Goal: Information Seeking & Learning: Learn about a topic

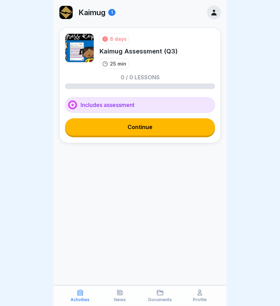
click at [159, 127] on link "Continue" at bounding box center [140, 126] width 150 height 17
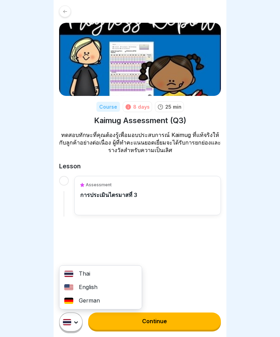
click at [108, 299] on div "German" at bounding box center [100, 300] width 82 height 13
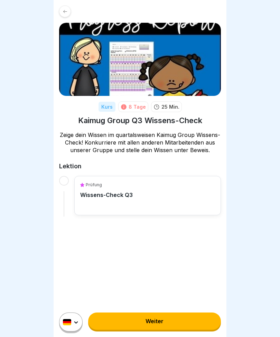
click at [68, 186] on div at bounding box center [64, 181] width 10 height 10
click at [138, 204] on div "Prüfung Wissens-Check Q3" at bounding box center [147, 196] width 135 height 28
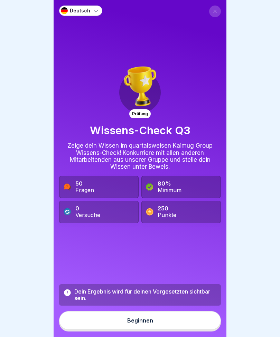
click at [175, 306] on button "Beginnen" at bounding box center [140, 320] width 162 height 19
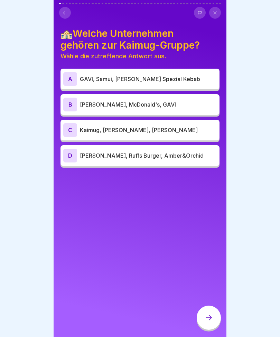
click at [198, 134] on div "C Kaimug, [PERSON_NAME], [PERSON_NAME]" at bounding box center [139, 130] width 153 height 14
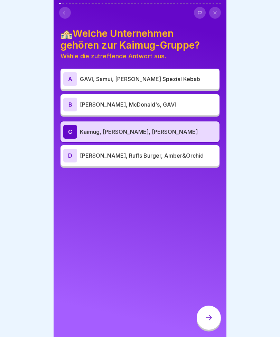
click at [208, 306] on icon at bounding box center [208, 318] width 8 height 8
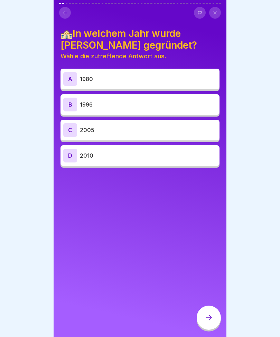
click at [179, 103] on p "1996" at bounding box center [148, 104] width 137 height 8
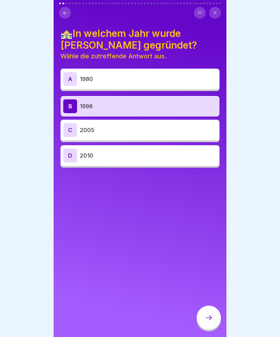
click at [213, 306] on div at bounding box center [208, 318] width 24 height 24
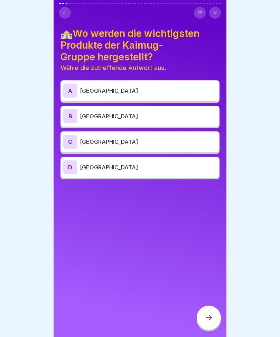
click at [127, 114] on p "[GEOGRAPHIC_DATA]" at bounding box center [148, 116] width 137 height 8
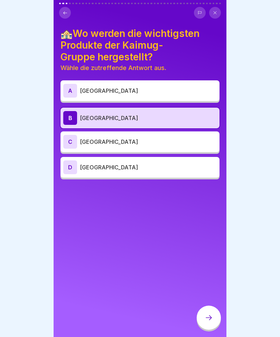
click at [213, 306] on div at bounding box center [208, 318] width 24 height 24
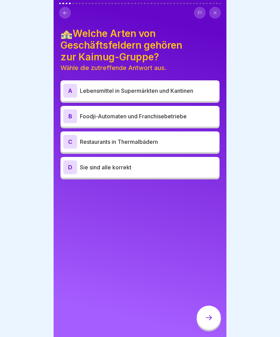
click at [155, 166] on p "Sie sind alle korrekt" at bounding box center [148, 167] width 137 height 8
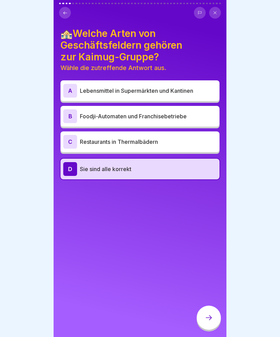
click at [204, 306] on div at bounding box center [208, 318] width 24 height 24
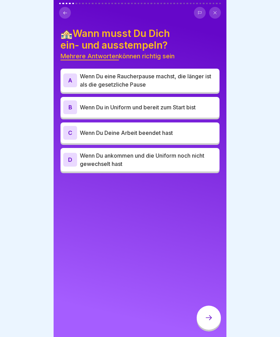
click at [189, 79] on p "Wenn Du eine Raucherpause machst, die länger ist als die gesetzliche Pause" at bounding box center [148, 80] width 137 height 17
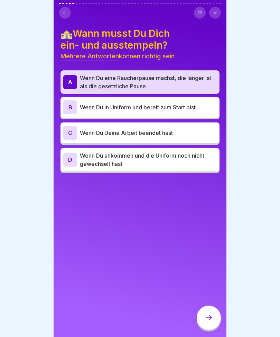
click at [175, 105] on p "Wenn Du in Uniform und bereit zum Start bist" at bounding box center [148, 107] width 137 height 8
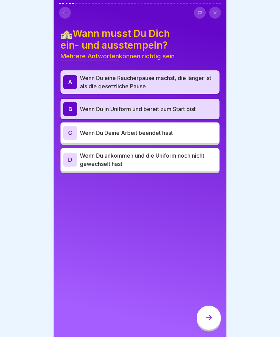
click at [178, 138] on div "C Wenn Du Deine Arbeit beendet hast" at bounding box center [139, 133] width 153 height 14
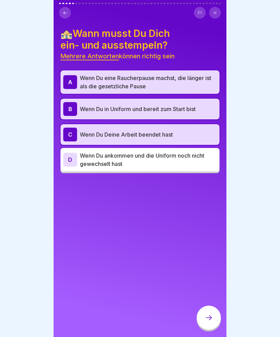
click at [208, 306] on icon at bounding box center [208, 318] width 8 height 8
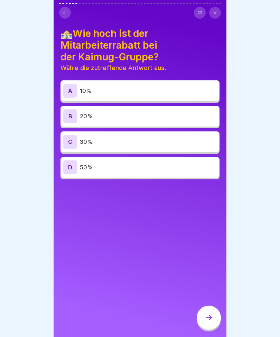
click at [129, 145] on p "30%" at bounding box center [148, 142] width 137 height 8
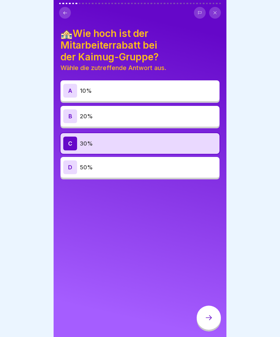
click at [209, 306] on icon at bounding box center [208, 318] width 8 height 8
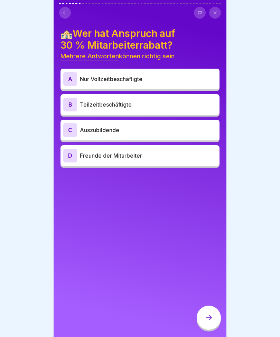
click at [129, 134] on p "Auszubildende" at bounding box center [148, 130] width 137 height 8
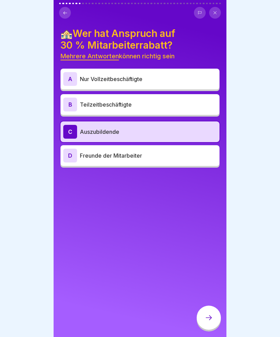
click at [147, 103] on p "Teilzeitbeschäftigte" at bounding box center [148, 104] width 137 height 8
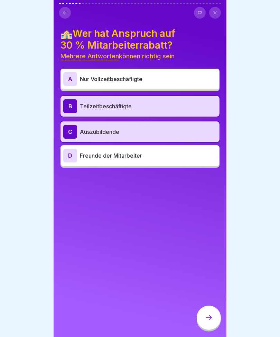
click at [142, 78] on p "Nur Vollzeitbeschäftigte" at bounding box center [148, 79] width 137 height 8
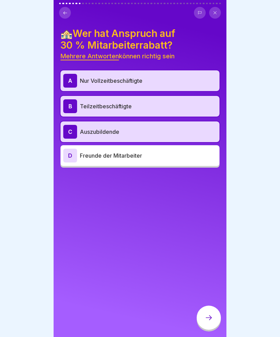
click at [210, 306] on icon at bounding box center [208, 318] width 8 height 8
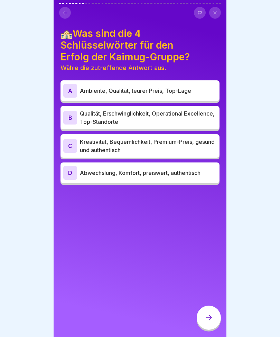
click at [183, 123] on p "Qualität, Erschwinglichkeit, Operational Excellence, Top-Standorte" at bounding box center [148, 117] width 137 height 17
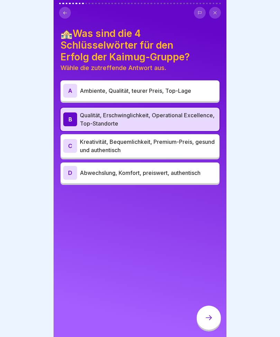
click at [211, 306] on icon at bounding box center [208, 318] width 8 height 8
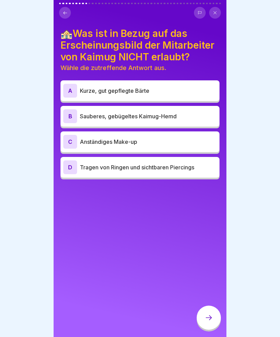
click at [194, 167] on p "Tragen von Ringen und sichtbaren Piercings" at bounding box center [148, 167] width 137 height 8
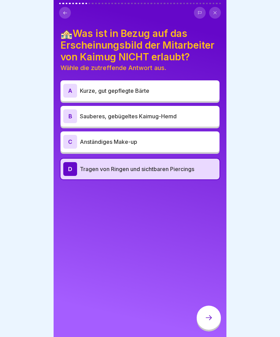
click at [210, 306] on icon at bounding box center [208, 318] width 8 height 8
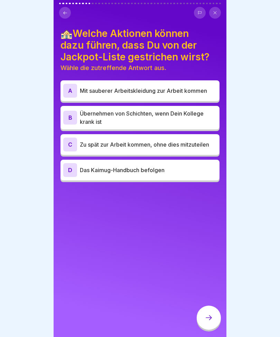
click at [144, 145] on p "Zu spät zur Arbeit kommen, ohne dies mitzuteilen" at bounding box center [148, 144] width 137 height 8
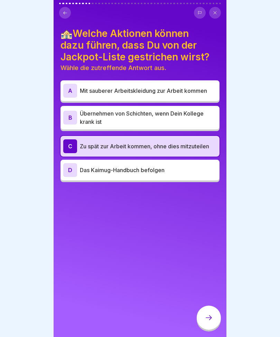
click at [210, 306] on icon at bounding box center [208, 318] width 8 height 8
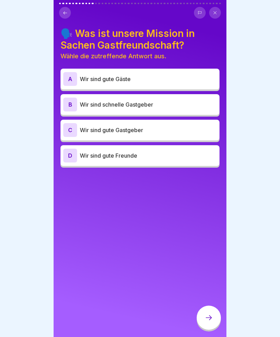
click at [191, 134] on div "C Wir sind gute Gastgeber" at bounding box center [139, 130] width 153 height 14
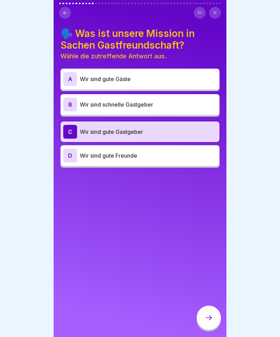
click at [214, 306] on div at bounding box center [208, 318] width 24 height 24
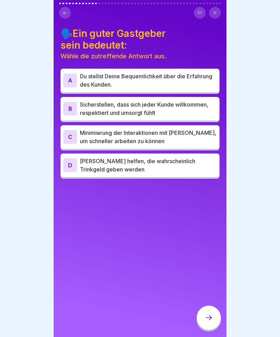
click at [199, 107] on p "Sicherstellen, dass sich jeder Kunde willkommen, respektiert und umsorgt fühlt" at bounding box center [148, 108] width 137 height 17
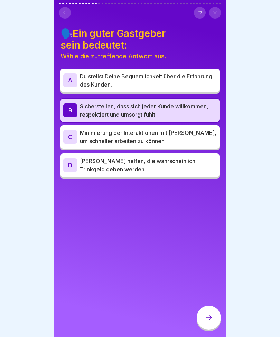
click at [210, 306] on div "🗣️Ein guter Gastgeber sein bedeutet: Wähle die zutreffende Antwort aus. A Du st…" at bounding box center [140, 168] width 173 height 337
click at [213, 306] on div at bounding box center [208, 318] width 24 height 24
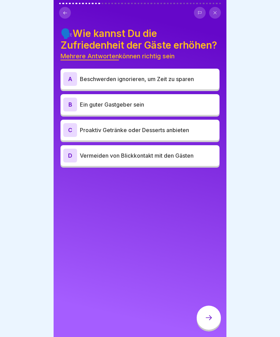
click at [194, 129] on p "Proaktiv Getränke oder Desserts anbieten" at bounding box center [148, 130] width 137 height 8
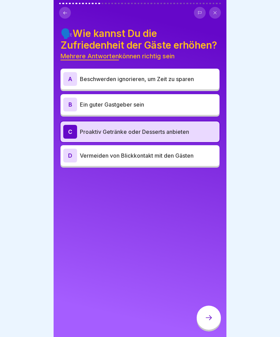
click at [125, 105] on p "Ein guter Gastgeber sein" at bounding box center [148, 104] width 137 height 8
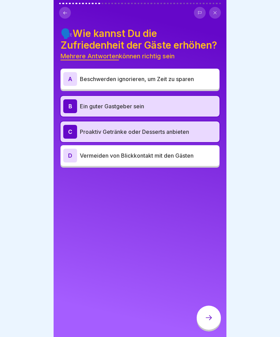
click at [211, 306] on icon at bounding box center [208, 318] width 6 height 5
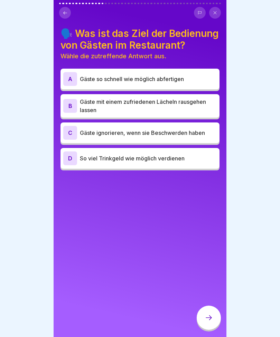
click at [192, 107] on p "Gäste mit einem zufriedenen Lächeln rausgehen lassen" at bounding box center [148, 106] width 137 height 17
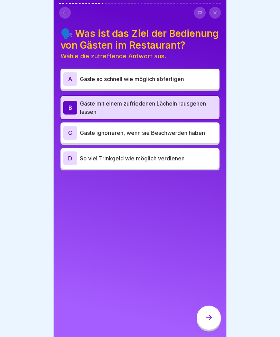
click at [205, 306] on icon at bounding box center [208, 318] width 8 height 8
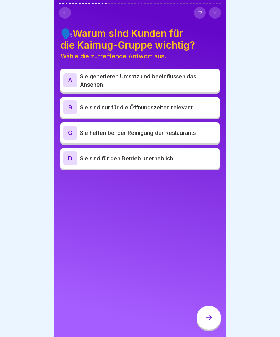
click at [181, 77] on p "Sie generieren Umsatz und beeinflussen das Ansehen" at bounding box center [148, 80] width 137 height 17
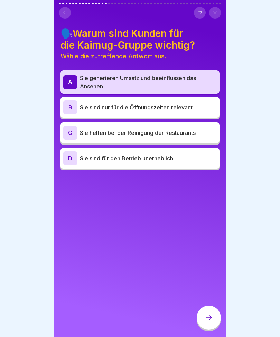
click at [211, 306] on icon at bounding box center [208, 318] width 6 height 5
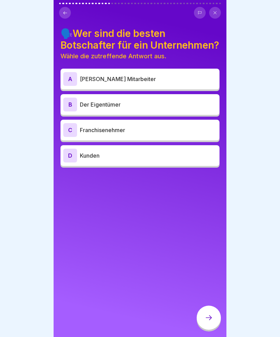
click at [167, 89] on div "A Zufriedene Mitarbeiter" at bounding box center [139, 79] width 159 height 21
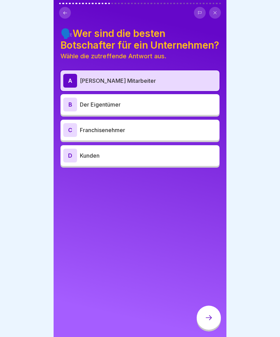
click at [213, 306] on div at bounding box center [208, 318] width 24 height 24
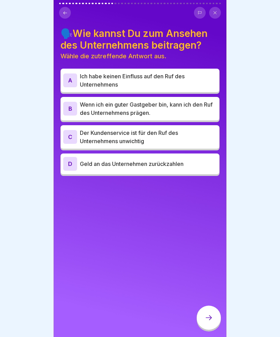
click at [156, 114] on p "Wenn ich ein guter Gastgeber bin, kann ich den Ruf des Unternehmens prägen." at bounding box center [148, 108] width 137 height 17
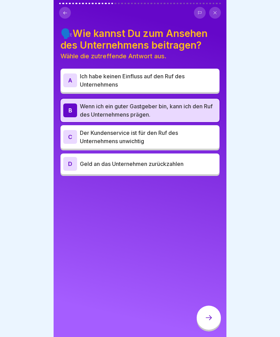
click at [210, 306] on icon at bounding box center [208, 318] width 8 height 8
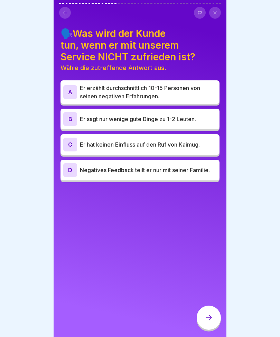
click at [178, 89] on p "Er erzählt durchschnittlich 10-15 Personen von seinen negativen Erfahrungen." at bounding box center [148, 92] width 137 height 17
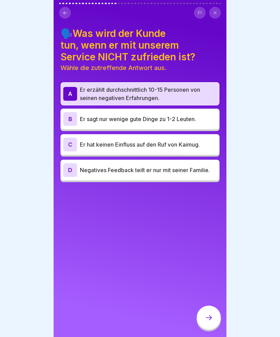
click at [214, 306] on div at bounding box center [208, 318] width 24 height 24
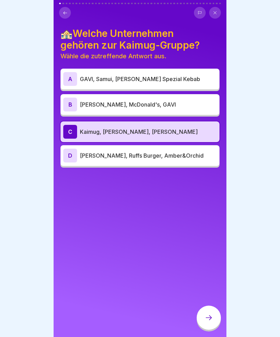
click at [206, 306] on div at bounding box center [208, 318] width 24 height 24
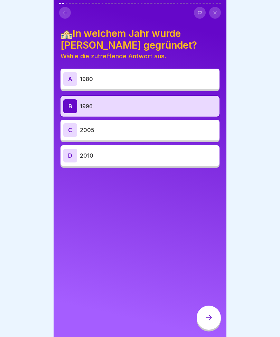
click at [209, 306] on icon at bounding box center [208, 318] width 8 height 8
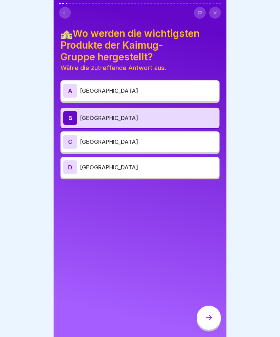
click at [210, 306] on icon at bounding box center [208, 318] width 8 height 8
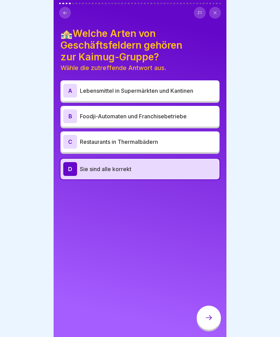
click at [210, 306] on div at bounding box center [208, 318] width 24 height 24
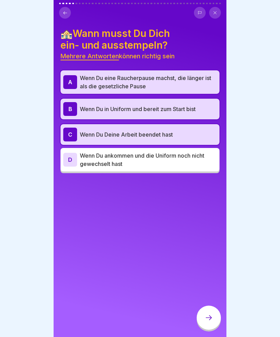
click at [208, 306] on icon at bounding box center [208, 318] width 8 height 8
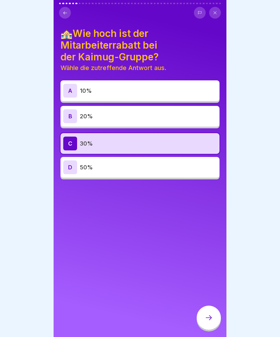
click at [211, 306] on icon at bounding box center [208, 318] width 8 height 8
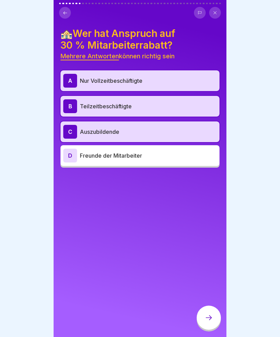
click at [211, 306] on icon at bounding box center [208, 318] width 8 height 8
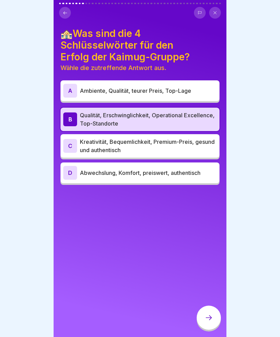
click at [214, 306] on div at bounding box center [208, 318] width 24 height 24
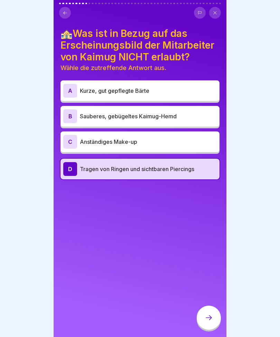
click at [212, 306] on icon at bounding box center [208, 318] width 8 height 8
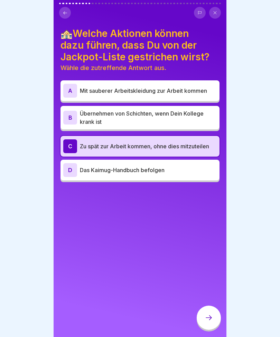
click at [211, 306] on icon at bounding box center [208, 318] width 6 height 5
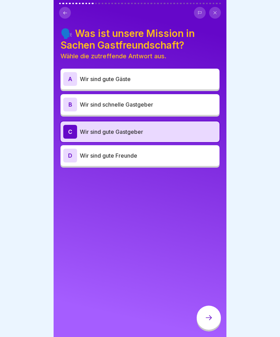
click at [213, 306] on div at bounding box center [208, 318] width 24 height 24
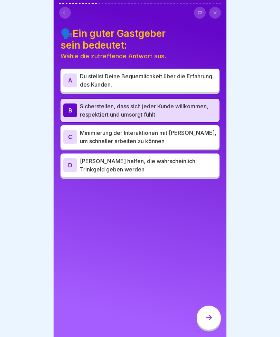
click at [213, 306] on div at bounding box center [208, 318] width 24 height 24
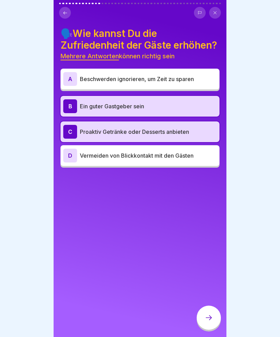
click at [213, 306] on div at bounding box center [208, 318] width 24 height 24
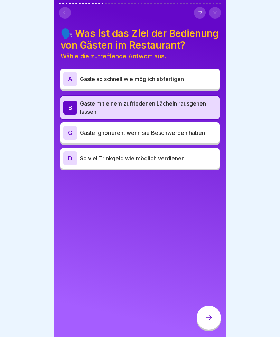
click at [210, 306] on icon at bounding box center [208, 318] width 8 height 8
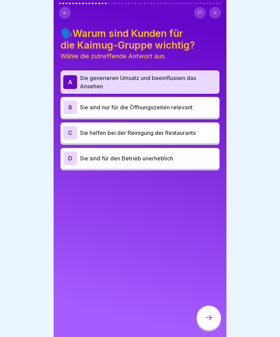
click at [211, 306] on icon at bounding box center [208, 318] width 8 height 8
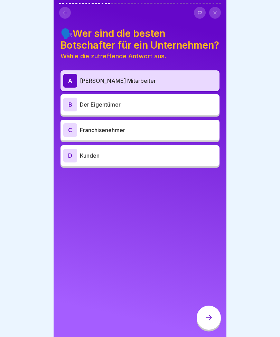
click at [211, 306] on div at bounding box center [208, 318] width 24 height 24
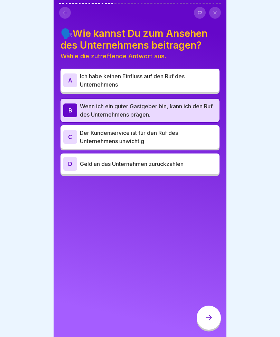
click at [211, 306] on icon at bounding box center [208, 318] width 6 height 5
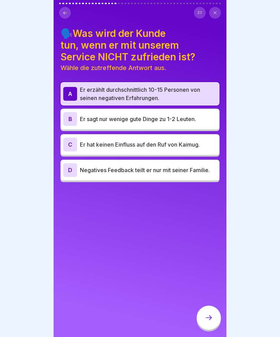
click at [212, 306] on icon at bounding box center [208, 318] width 8 height 8
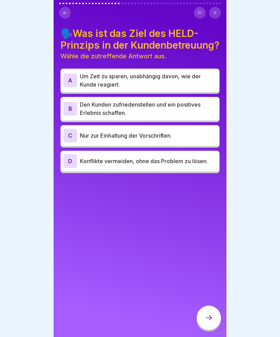
click at [207, 306] on div at bounding box center [208, 318] width 24 height 24
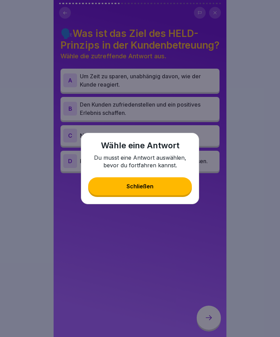
click at [165, 246] on div at bounding box center [140, 168] width 280 height 337
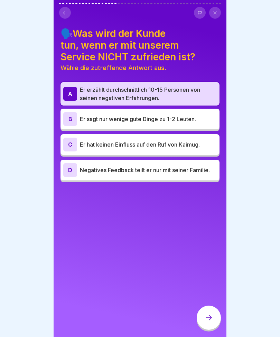
click at [205, 306] on icon at bounding box center [208, 318] width 8 height 8
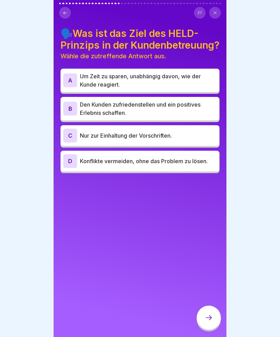
click at [195, 116] on p "Den Kunden zufriedenstellen und ein positives Erlebnis schaffen." at bounding box center [148, 108] width 137 height 17
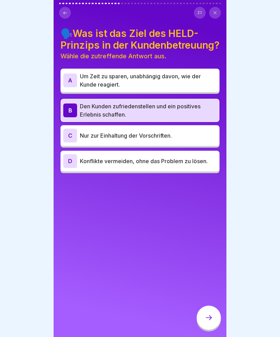
click at [211, 306] on icon at bounding box center [208, 318] width 6 height 5
click at [216, 306] on div at bounding box center [208, 318] width 24 height 24
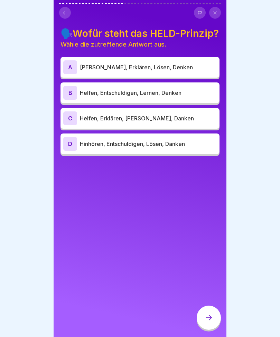
click at [184, 142] on p "Hinhören, Entschuldigen, Lösen, Danken" at bounding box center [148, 144] width 137 height 8
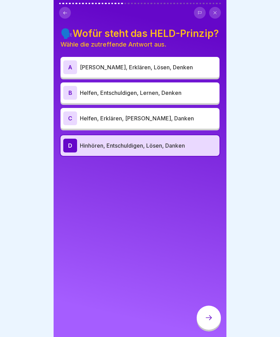
click at [210, 306] on icon at bounding box center [208, 318] width 8 height 8
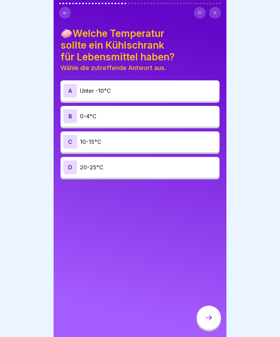
click at [103, 121] on div "B 0-4°C" at bounding box center [139, 116] width 153 height 14
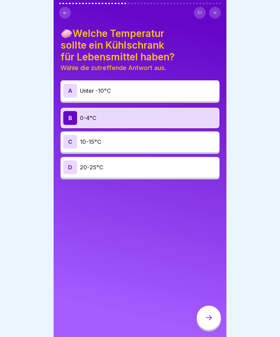
click at [207, 306] on icon at bounding box center [208, 318] width 8 height 8
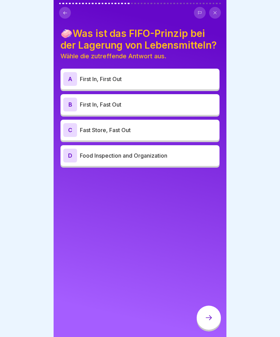
click at [140, 79] on p "First In, First Out" at bounding box center [148, 79] width 137 height 8
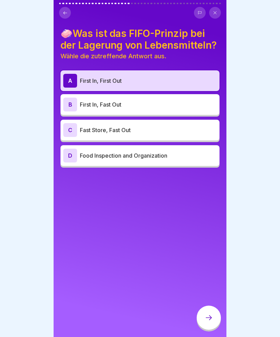
click at [213, 306] on div at bounding box center [208, 318] width 24 height 24
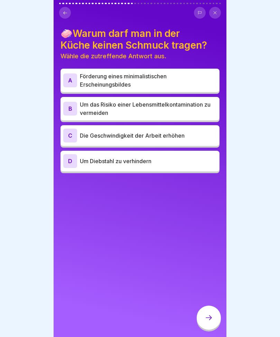
click at [152, 113] on p "Um das Risiko einer Lebensmittelkontamination zu vermeiden" at bounding box center [148, 108] width 137 height 17
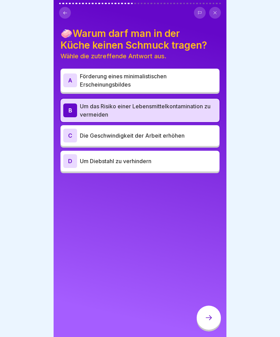
click at [210, 306] on icon at bounding box center [208, 318] width 8 height 8
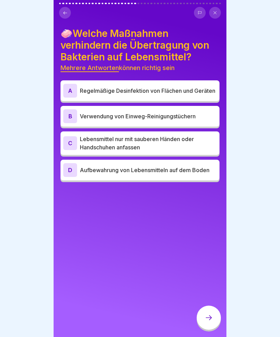
click at [183, 87] on p "Regelmäßige Desinfektion von Flächen und Geräten" at bounding box center [148, 91] width 137 height 8
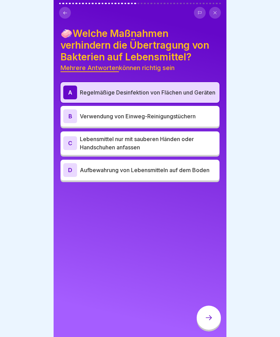
click at [183, 149] on p "Lebensmittel nur mit sauberen Händen oder Handschuhen anfassen" at bounding box center [148, 143] width 137 height 17
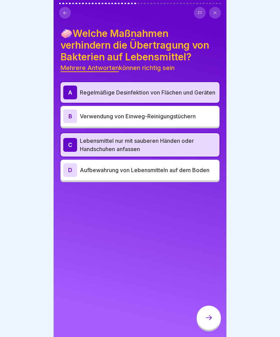
click at [167, 111] on div "B Verwendung von Einweg-Reinigungstüchern" at bounding box center [139, 116] width 153 height 14
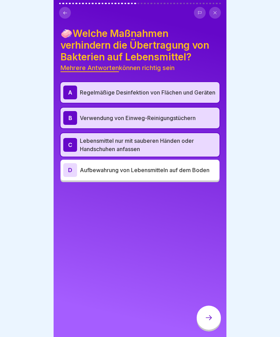
click at [198, 306] on div at bounding box center [208, 318] width 24 height 24
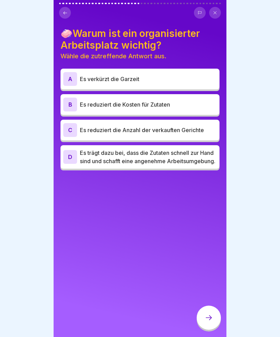
click at [174, 164] on p "Es trägt dazu bei, dass die Zutaten schnell zur Hand sind und schafft eine ange…" at bounding box center [148, 157] width 137 height 17
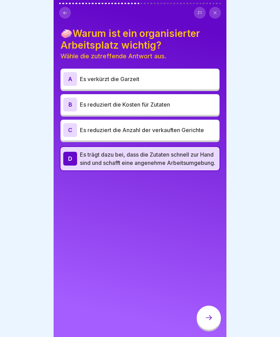
click at [206, 306] on div at bounding box center [208, 318] width 24 height 24
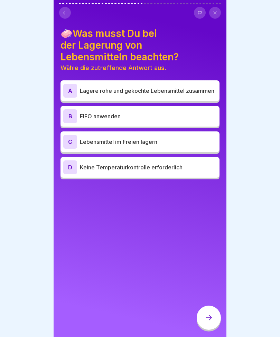
click at [104, 112] on p "FIFO anwenden" at bounding box center [148, 116] width 137 height 8
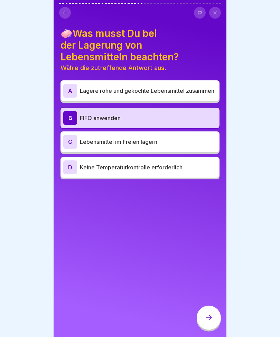
click at [209, 306] on div at bounding box center [208, 318] width 24 height 24
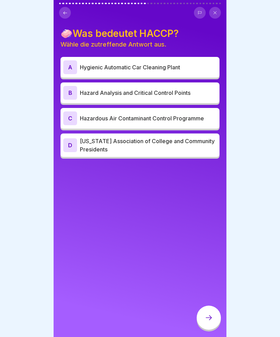
click at [183, 85] on div "B Hazard Analysis and Critical Control Points" at bounding box center [139, 93] width 159 height 21
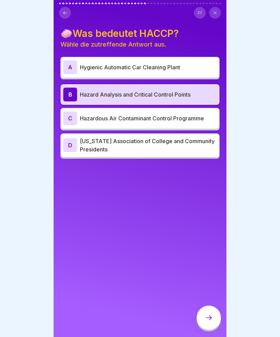
click at [207, 306] on div at bounding box center [208, 318] width 24 height 24
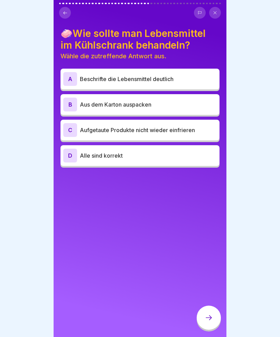
click at [159, 162] on div "D Alle sind korrekt" at bounding box center [139, 156] width 153 height 14
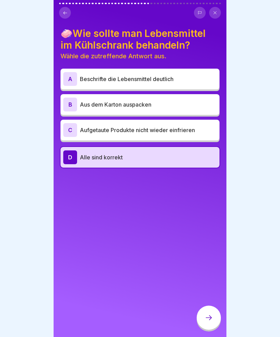
click at [215, 306] on div at bounding box center [208, 318] width 24 height 24
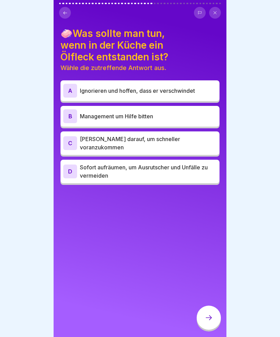
click at [162, 163] on p "Sofort aufräumen, um Ausrutscher und Unfälle zu vermeiden" at bounding box center [148, 171] width 137 height 17
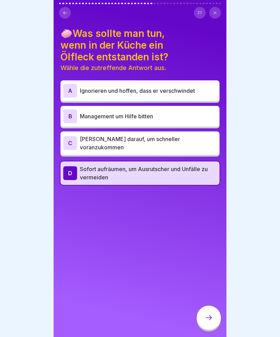
click at [210, 306] on div at bounding box center [208, 318] width 24 height 24
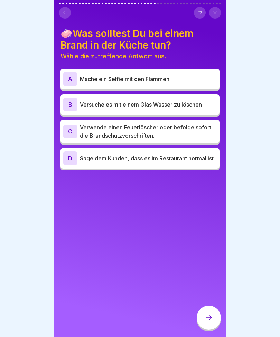
click at [170, 132] on p "Verwende einen Feuerlöscher oder befolge sofort die Brandschutzvorschriften." at bounding box center [148, 131] width 137 height 17
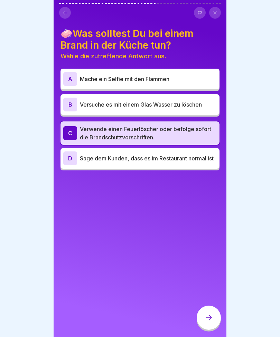
click at [203, 306] on div at bounding box center [208, 318] width 24 height 24
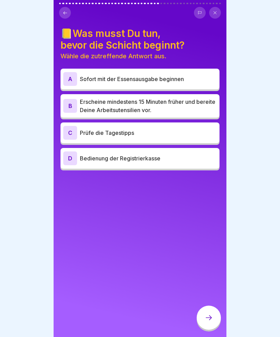
click at [144, 106] on p "Erscheine mindestens 15 Minuten früher und bereite Deine Arbeitsutensilien vor." at bounding box center [148, 106] width 137 height 17
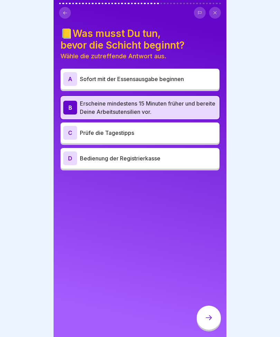
click at [220, 306] on div at bounding box center [208, 318] width 24 height 24
click at [212, 306] on icon at bounding box center [208, 318] width 8 height 8
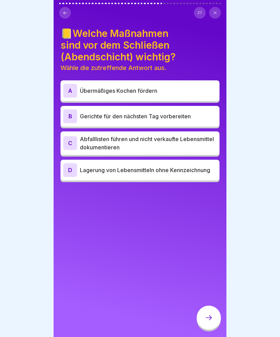
click at [203, 148] on p "Abfalllisten führen und nicht verkaufte Lebensmittel dokumentieren" at bounding box center [148, 143] width 137 height 17
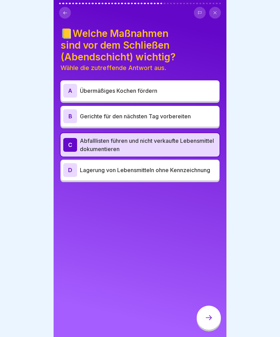
click at [215, 306] on div at bounding box center [208, 318] width 24 height 24
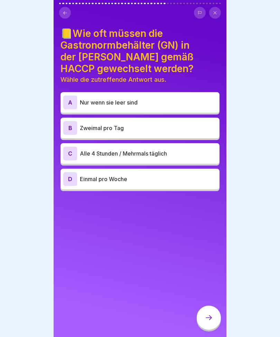
click at [142, 131] on p "Zweimal pro Tag" at bounding box center [148, 128] width 137 height 8
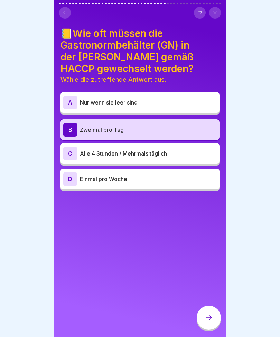
click at [215, 306] on div at bounding box center [208, 318] width 24 height 24
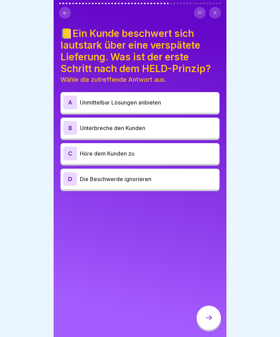
click at [140, 152] on p "Höre dem Kunden zu" at bounding box center [148, 153] width 137 height 8
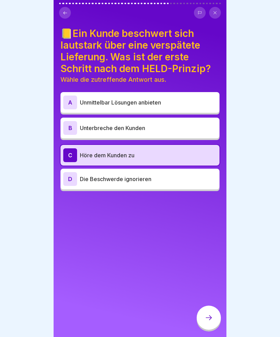
click at [217, 306] on div at bounding box center [208, 318] width 24 height 24
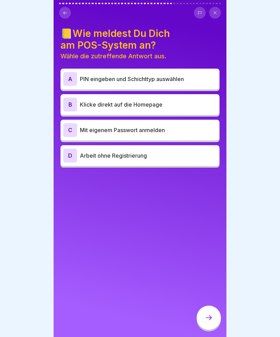
click at [91, 77] on p "PIN eingeben und Schichttyp auswählen" at bounding box center [148, 79] width 137 height 8
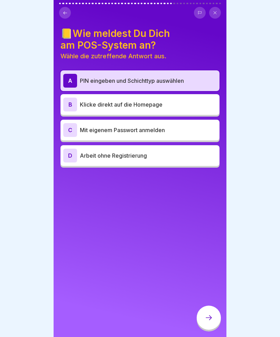
click at [203, 306] on div at bounding box center [208, 318] width 24 height 24
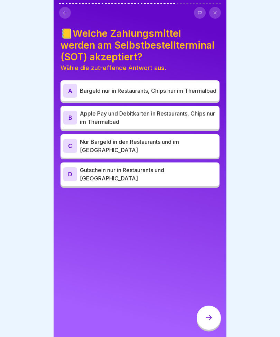
click at [88, 119] on p "Apple Pay und Debitkarten in Restaurants, Chips nur im Thermalbad" at bounding box center [148, 117] width 137 height 17
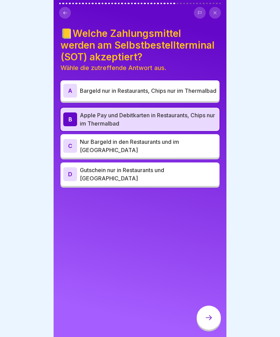
click at [206, 306] on div at bounding box center [208, 318] width 24 height 24
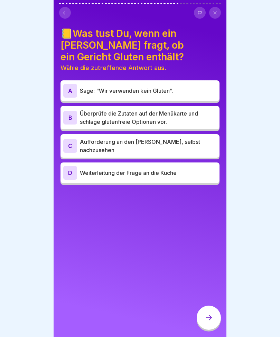
click at [72, 116] on div "B" at bounding box center [70, 118] width 14 height 14
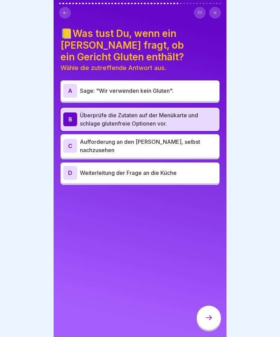
click at [203, 306] on div at bounding box center [208, 318] width 24 height 24
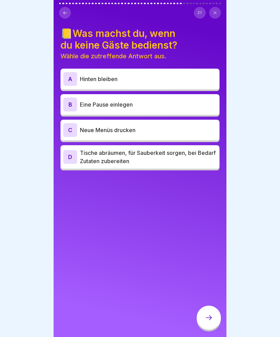
click at [100, 165] on p "Tische abräumen, für Sauberkeit sorgen, bei Bedarf Zutaten zubereiten" at bounding box center [148, 157] width 137 height 17
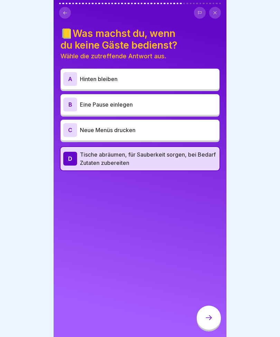
click at [210, 306] on icon at bounding box center [208, 318] width 8 height 8
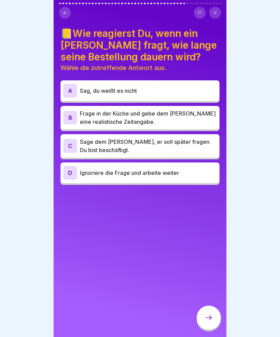
click at [92, 125] on p "Frage in der Küche und gebe dem [PERSON_NAME] eine realistische Zeitangabe." at bounding box center [148, 117] width 137 height 17
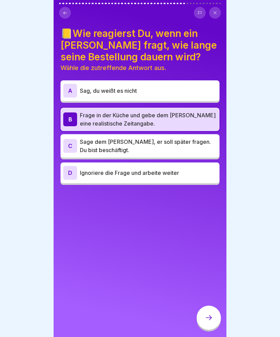
click at [213, 306] on div at bounding box center [208, 318] width 24 height 24
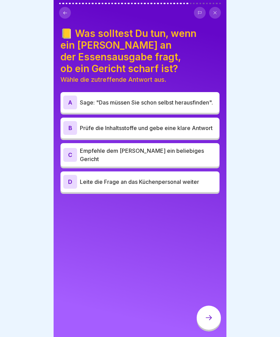
click at [87, 124] on p "Prüfe die Inhaltsstoffe und gebe eine klare Antwort" at bounding box center [148, 128] width 137 height 8
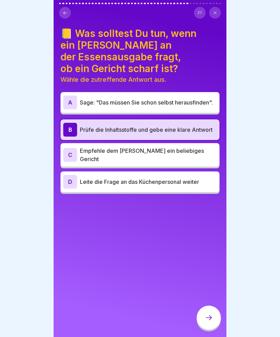
click at [207, 306] on icon at bounding box center [208, 318] width 8 height 8
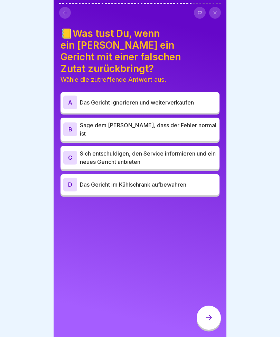
click at [94, 149] on p "Sich entschuldigen, den Service informieren und ein neues Gericht anbieten" at bounding box center [148, 157] width 137 height 17
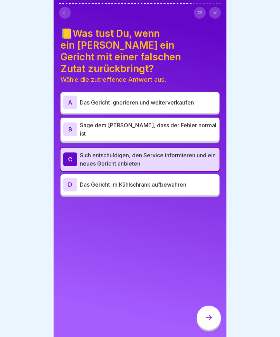
click at [208, 306] on div at bounding box center [208, 318] width 24 height 24
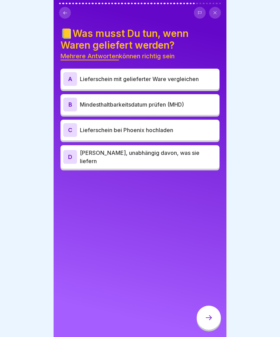
click at [80, 88] on div "A Lieferschein mit gelieferter Ware vergleichen" at bounding box center [139, 79] width 159 height 21
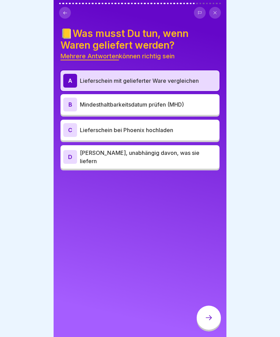
click at [83, 91] on div "A Lieferschein mit gelieferter Ware vergleichen B Mindesthaltbarkeitsdatum prüf…" at bounding box center [139, 120] width 159 height 100
click at [81, 126] on p "Lieferschein bei Phoenix hochladen" at bounding box center [148, 130] width 137 height 8
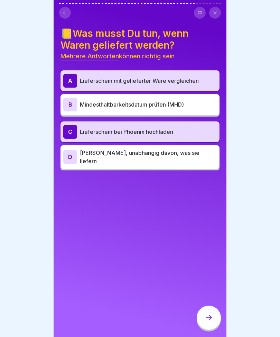
click at [85, 106] on p "Mindesthaltbarkeitsdatum prüfen (MHD)" at bounding box center [148, 104] width 137 height 8
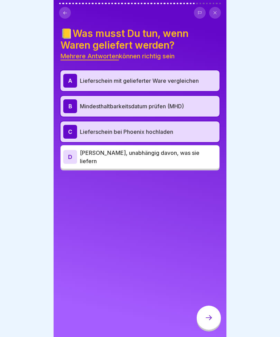
click at [207, 306] on icon at bounding box center [208, 318] width 8 height 8
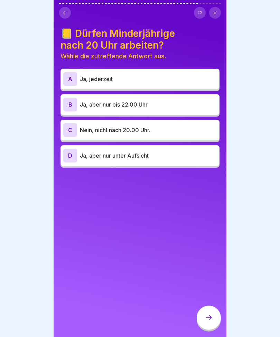
click at [86, 135] on div "C Nein, nicht nach 20.00 Uhr." at bounding box center [139, 130] width 153 height 14
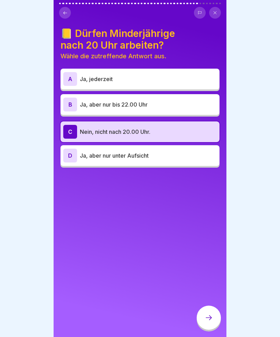
click at [201, 306] on div at bounding box center [208, 318] width 24 height 24
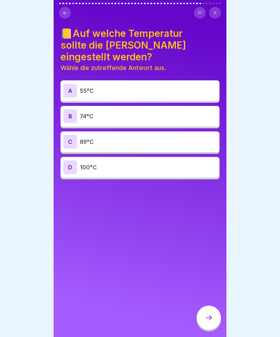
click at [84, 118] on p "74°C" at bounding box center [148, 116] width 137 height 8
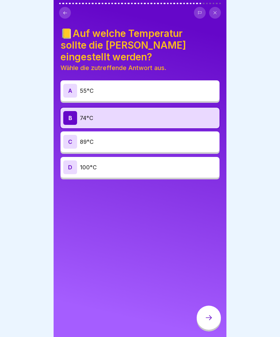
click at [209, 306] on icon at bounding box center [208, 318] width 8 height 8
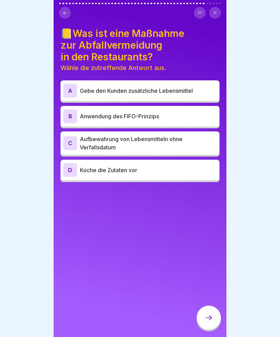
click at [83, 115] on p "Anwendung des FIFO-Prinzips" at bounding box center [148, 116] width 137 height 8
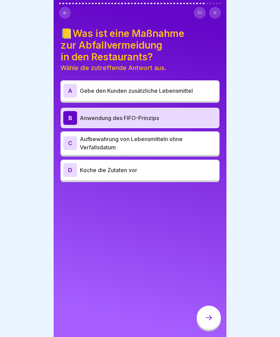
click at [210, 306] on icon at bounding box center [208, 318] width 8 height 8
click at [136, 306] on div "📒Was ist eine Maßnahme zur Abfallvermeidung in den Restaurants? Wähle die zutre…" at bounding box center [140, 168] width 173 height 337
click at [208, 306] on div at bounding box center [208, 318] width 24 height 24
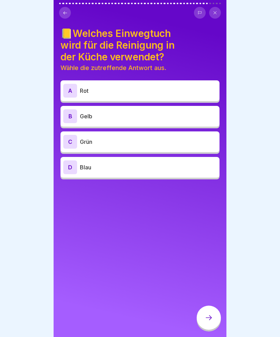
click at [83, 113] on p "Gelb" at bounding box center [148, 116] width 137 height 8
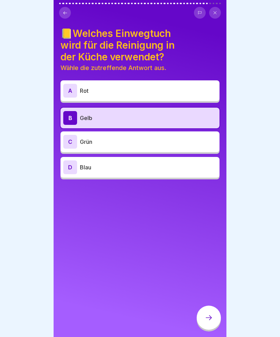
click at [202, 306] on div at bounding box center [208, 318] width 24 height 24
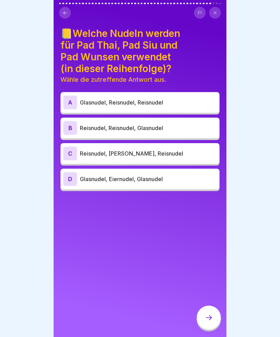
click at [86, 132] on div "[PERSON_NAME], Reisnudel, Glasnudel" at bounding box center [139, 128] width 153 height 14
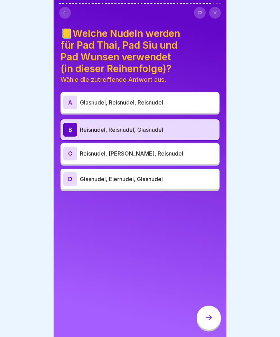
click at [206, 306] on icon at bounding box center [208, 318] width 8 height 8
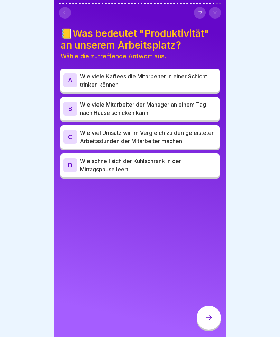
click at [159, 132] on p "Wie viel Umsatz wir im Vergleich zu den geleisteten Arbeitsstunden der Mitarbei…" at bounding box center [148, 137] width 137 height 17
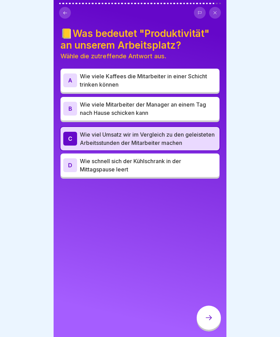
click at [215, 306] on div at bounding box center [208, 318] width 24 height 24
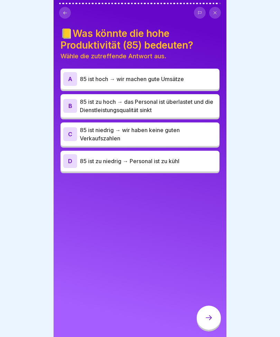
click at [180, 104] on p "85 ist zu hoch → das Personal ist überlastet und die Dienstleistungsqualität si…" at bounding box center [148, 106] width 137 height 17
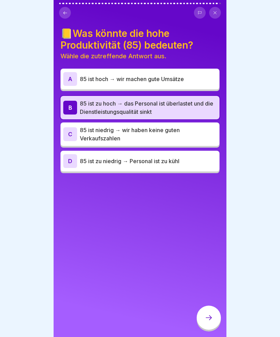
click at [208, 306] on icon at bounding box center [208, 318] width 8 height 8
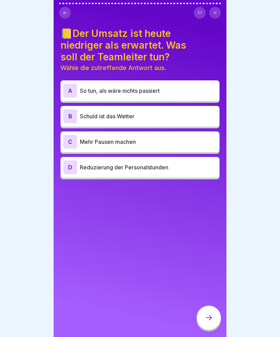
click at [196, 168] on p "Reduzierung der Personalstunden" at bounding box center [148, 167] width 137 height 8
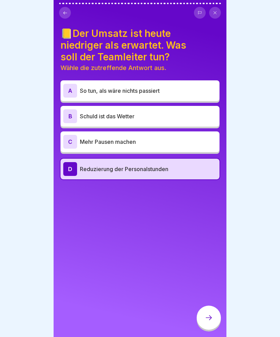
click at [212, 306] on div at bounding box center [208, 318] width 24 height 24
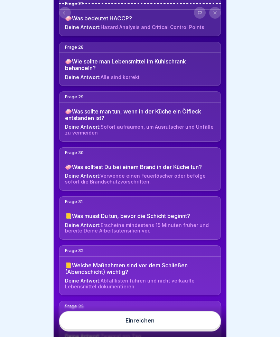
click at [160, 306] on button "Einreichen" at bounding box center [140, 320] width 162 height 19
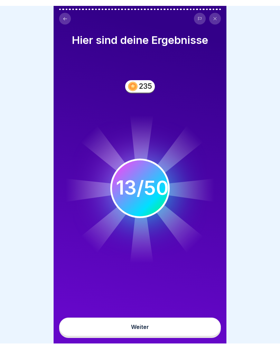
scroll to position [1704, 0]
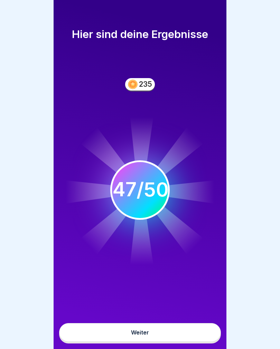
click at [181, 306] on button "Weiter" at bounding box center [140, 332] width 162 height 19
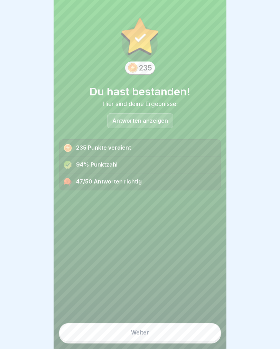
click at [145, 120] on p "Antworten anzeigen" at bounding box center [140, 121] width 56 height 6
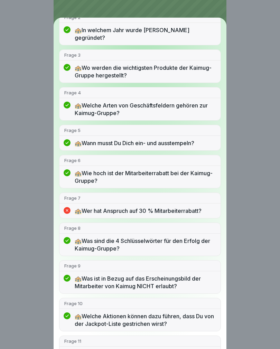
scroll to position [133, 0]
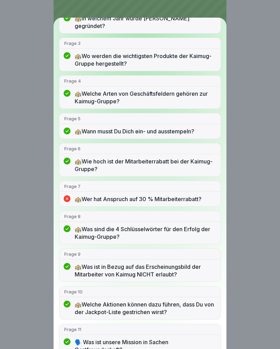
click at [202, 195] on p "🏤Wer hat Anspruch auf 30 % Mitarbeiterrabatt?" at bounding box center [145, 199] width 141 height 8
click at [198, 183] on p "Frage 7" at bounding box center [139, 186] width 151 height 6
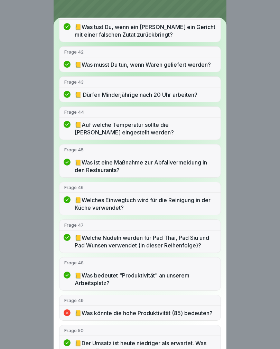
scroll to position [1530, 0]
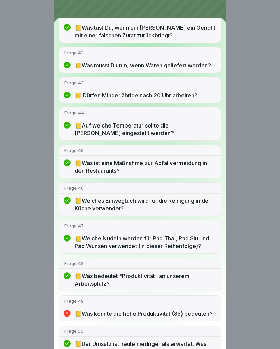
click at [209, 295] on div "Frage 49 📒Was könnte die hohe Produktivität (85) bedeuten?" at bounding box center [140, 308] width 162 height 26
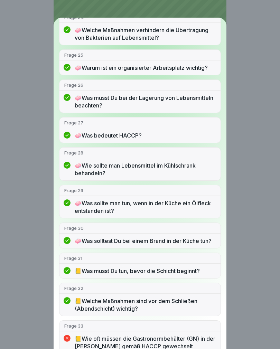
click at [79, 7] on div "Du hast bestanden! 47/50 Antworten richtig Frage 1 🏤Welche Unternehmen gehören …" at bounding box center [140, 174] width 173 height 349
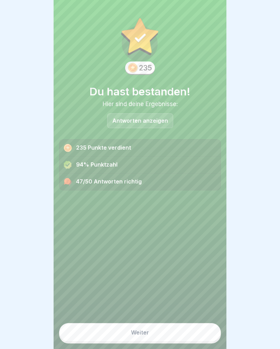
click at [149, 306] on button "Weiter" at bounding box center [140, 332] width 162 height 19
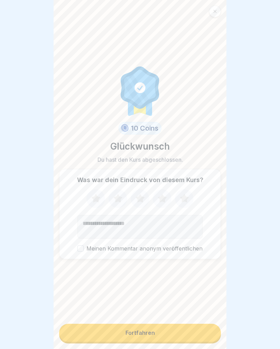
click at [183, 203] on icon at bounding box center [184, 199] width 18 height 18
click at [162, 306] on button "Fortfahren" at bounding box center [140, 332] width 162 height 18
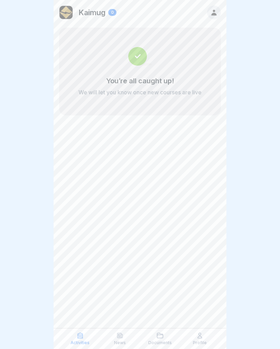
click at [122, 306] on icon at bounding box center [119, 335] width 7 height 7
click at [119, 306] on p "News" at bounding box center [120, 342] width 12 height 5
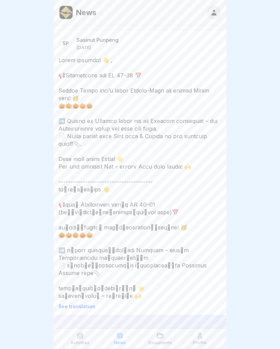
click at [124, 306] on p "News" at bounding box center [120, 342] width 12 height 5
click at [123, 306] on p "News" at bounding box center [120, 342] width 12 height 5
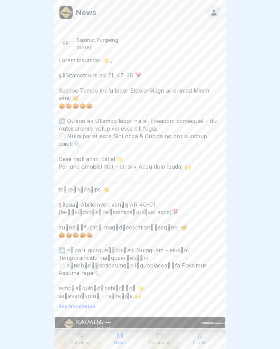
click at [158, 306] on icon at bounding box center [160, 335] width 6 height 5
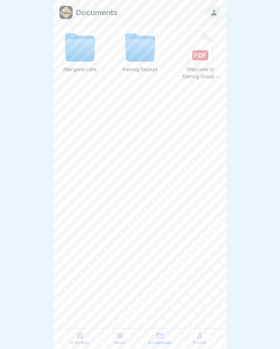
click at [162, 306] on p "Documents" at bounding box center [159, 342] width 23 height 5
click at [129, 306] on div "News" at bounding box center [120, 338] width 37 height 13
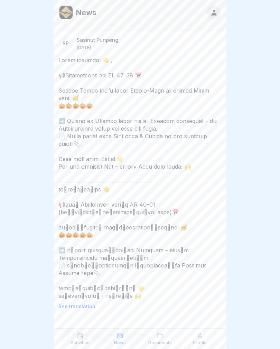
click at [128, 306] on div "News" at bounding box center [120, 338] width 37 height 13
